Goal: Information Seeking & Learning: Understand process/instructions

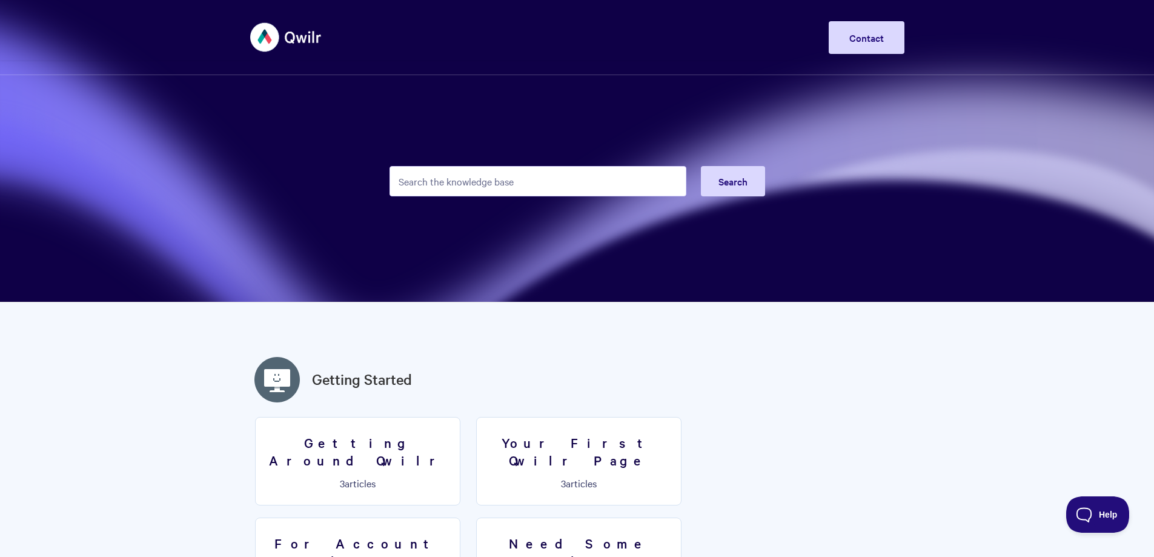
click at [469, 175] on input "Search the knowledge base" at bounding box center [538, 181] width 297 height 30
type input "forms"
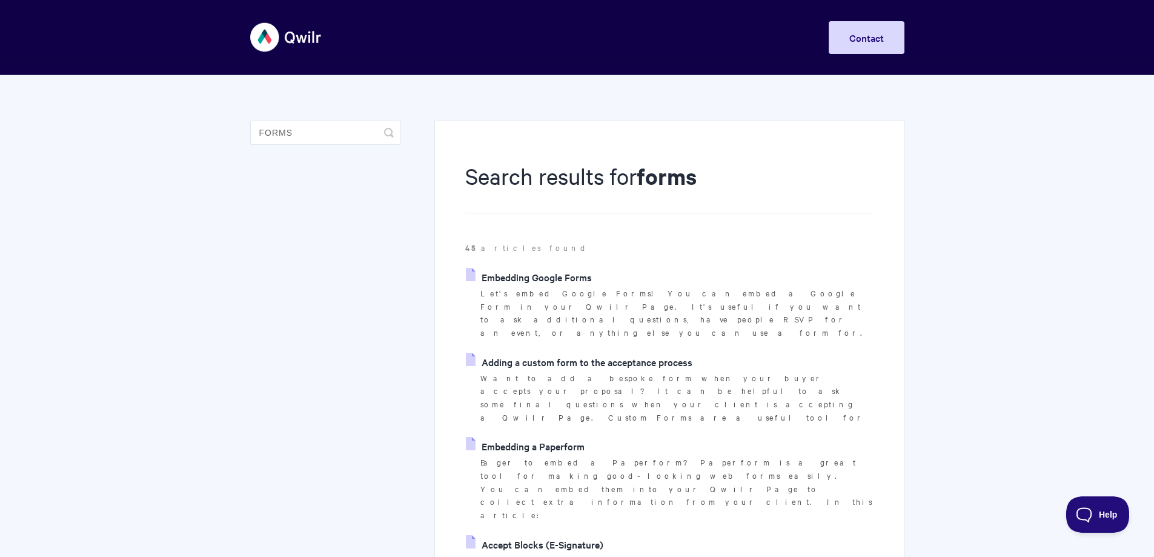
click at [545, 271] on link "Embedding Google Forms" at bounding box center [529, 277] width 126 height 18
click at [663, 371] on p "Want to add a bespoke form when your buyer accepts your proposal? It can be hel…" at bounding box center [676, 397] width 393 height 53
click at [658, 353] on link "Adding a custom form to the acceptance process" at bounding box center [579, 362] width 227 height 18
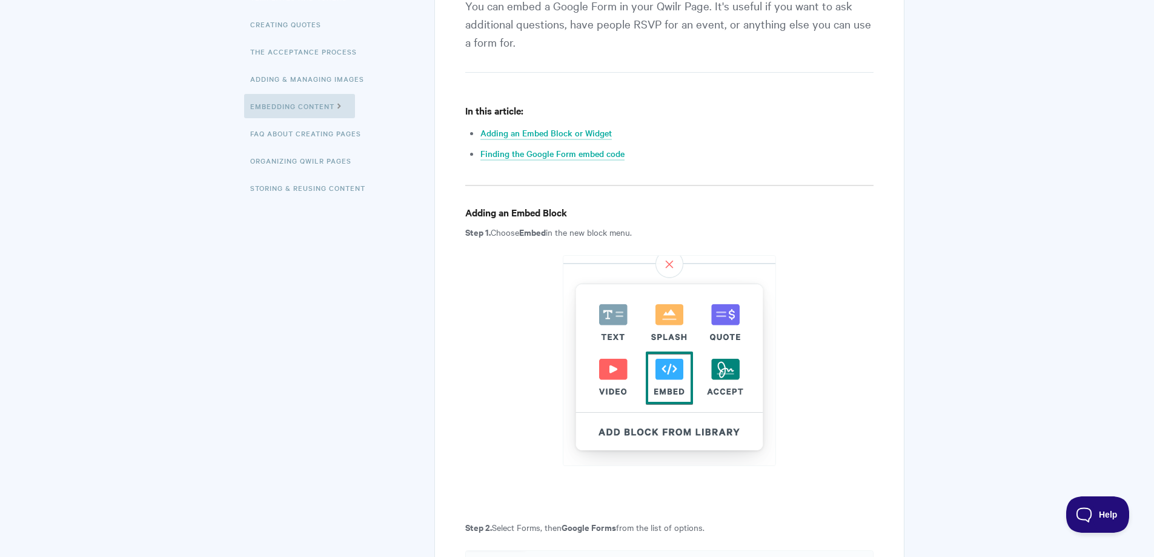
scroll to position [182, 0]
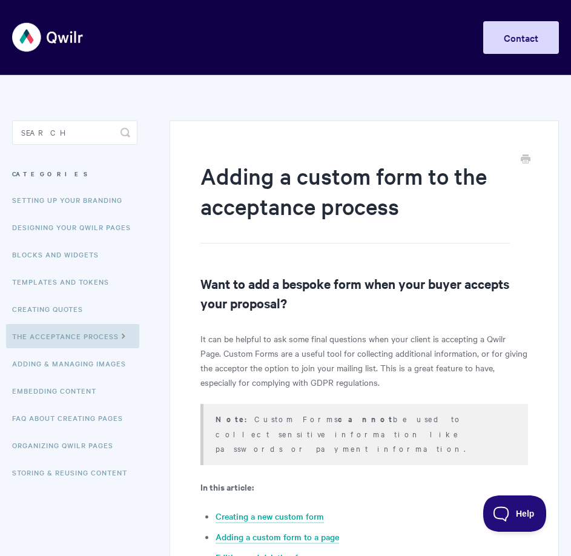
click at [27, 31] on img at bounding box center [48, 37] width 72 height 45
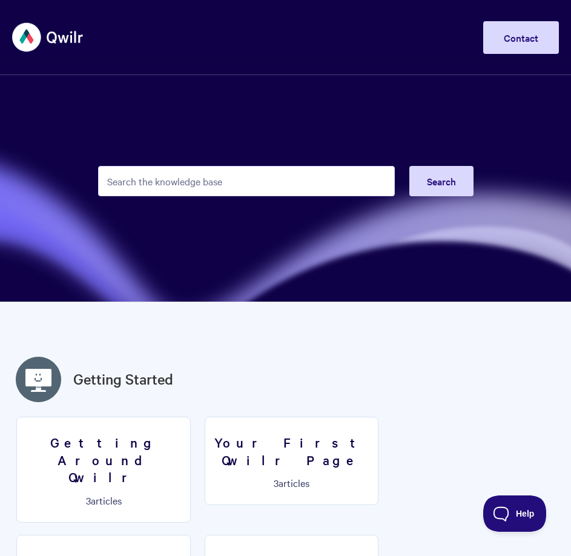
click at [36, 28] on img at bounding box center [48, 37] width 72 height 45
